Goal: Check status: Check status

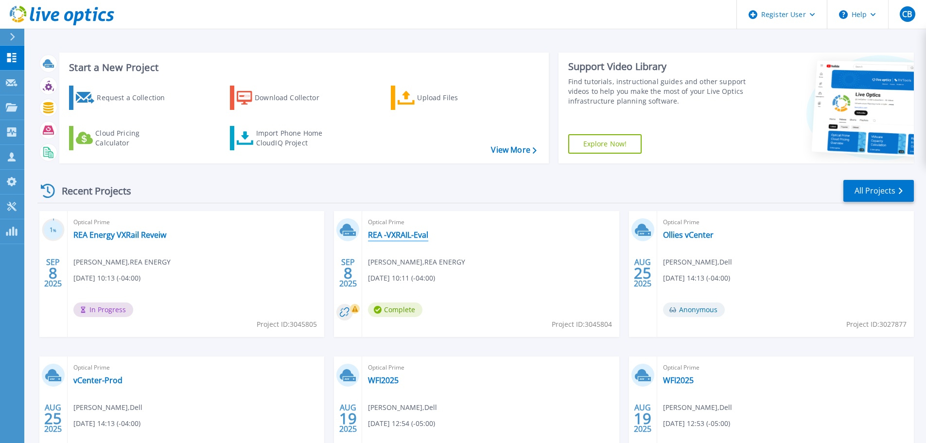
drag, startPoint x: 395, startPoint y: 234, endPoint x: 383, endPoint y: 236, distance: 11.8
click at [383, 236] on link "REA -VXRAIL-Eval" at bounding box center [398, 235] width 60 height 10
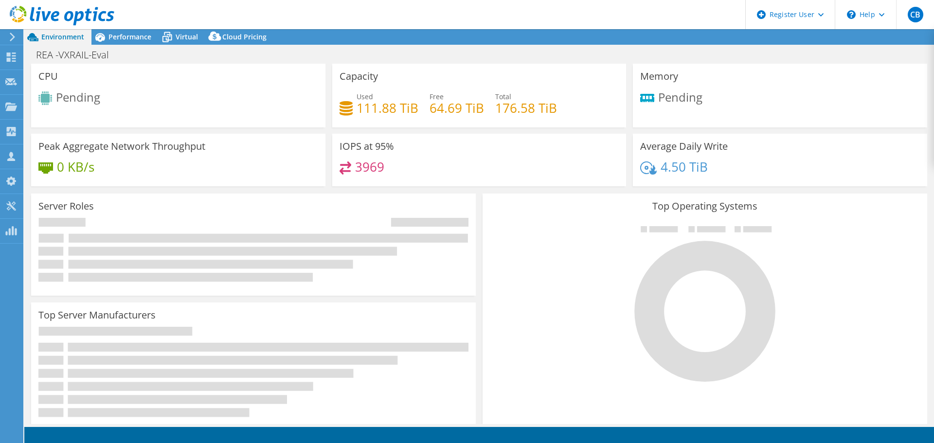
select select "USD"
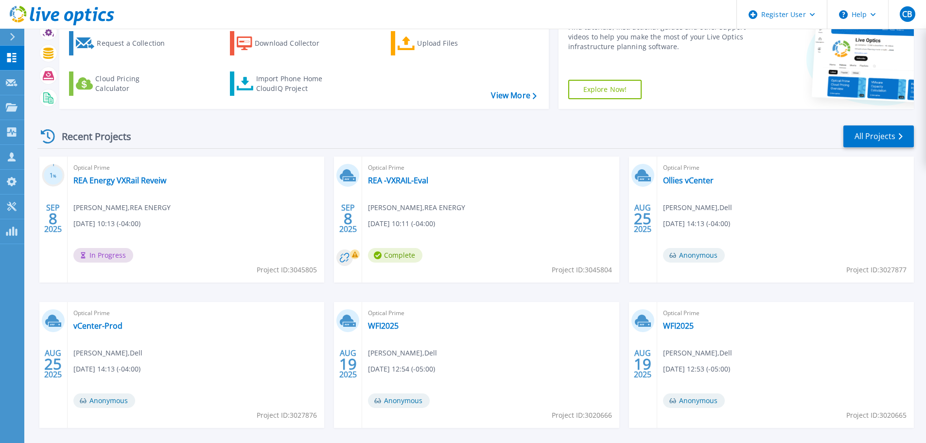
scroll to position [96, 0]
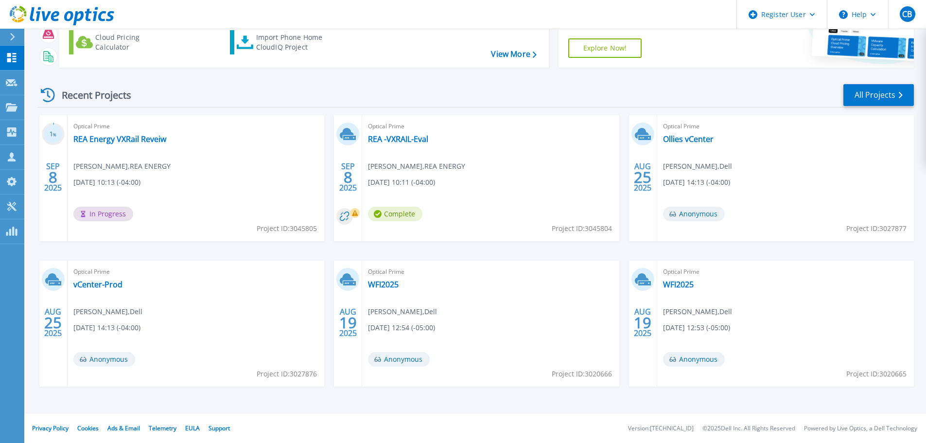
click at [56, 7] on icon at bounding box center [62, 16] width 105 height 20
